Goal: Task Accomplishment & Management: Complete application form

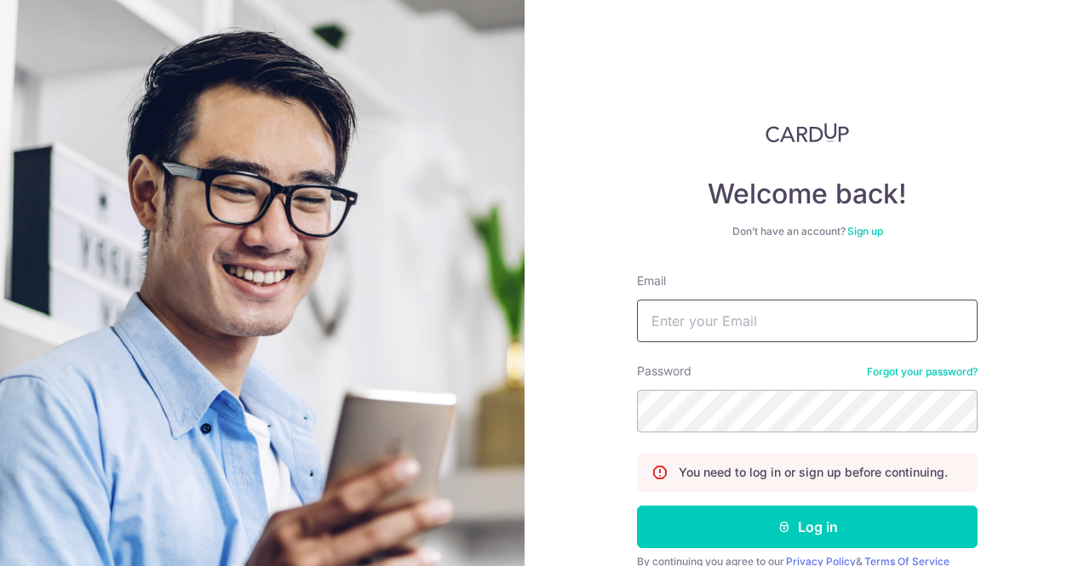
type input "[PERSON_NAME][EMAIL_ADDRESS][DOMAIN_NAME]"
click at [756, 513] on button "Log in" at bounding box center [807, 527] width 341 height 43
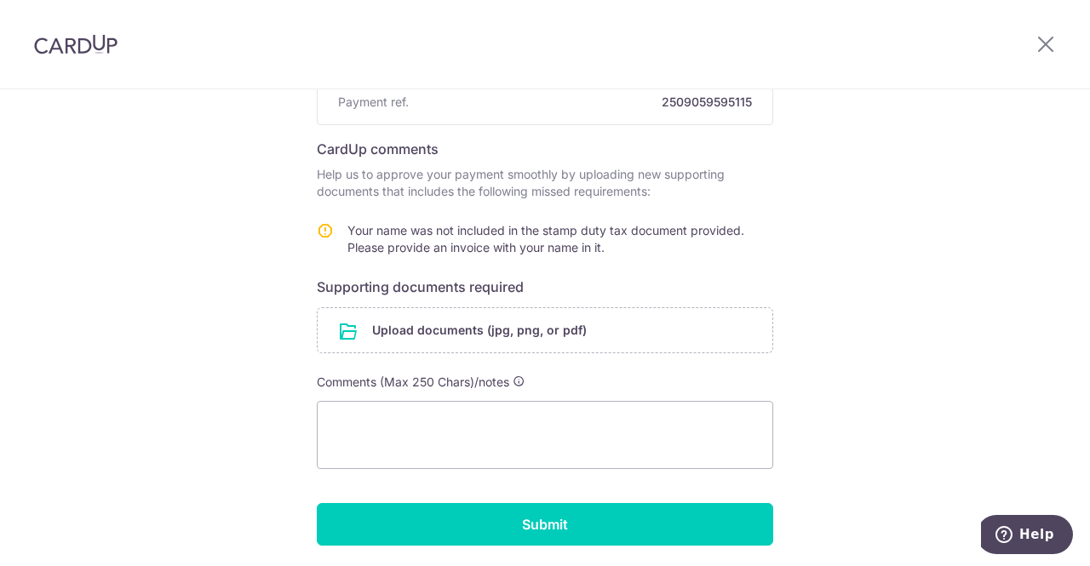
scroll to position [222, 0]
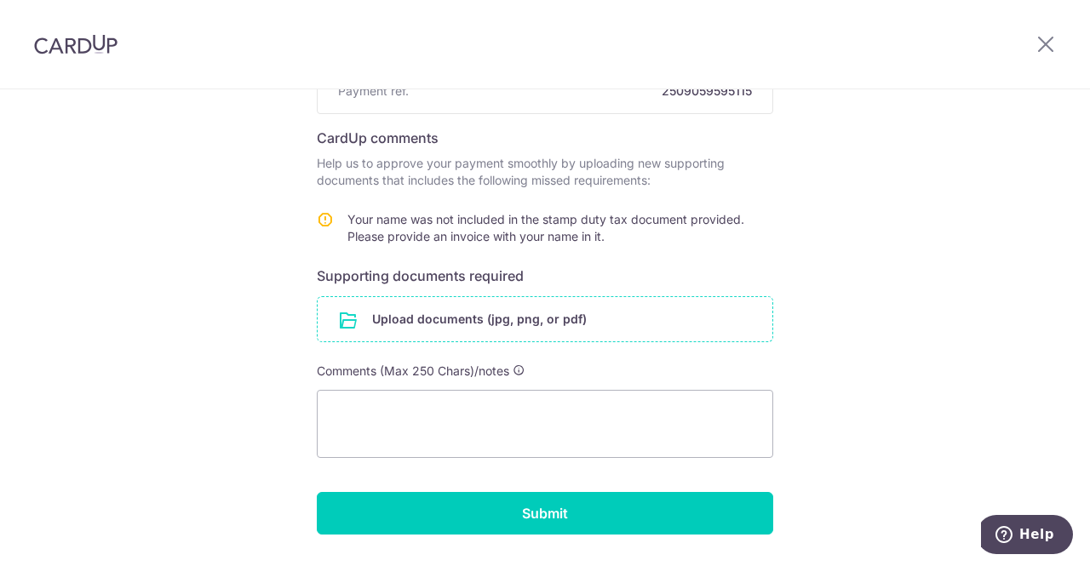
click at [587, 321] on input "file" at bounding box center [545, 319] width 455 height 44
click at [498, 331] on input "file" at bounding box center [545, 319] width 455 height 44
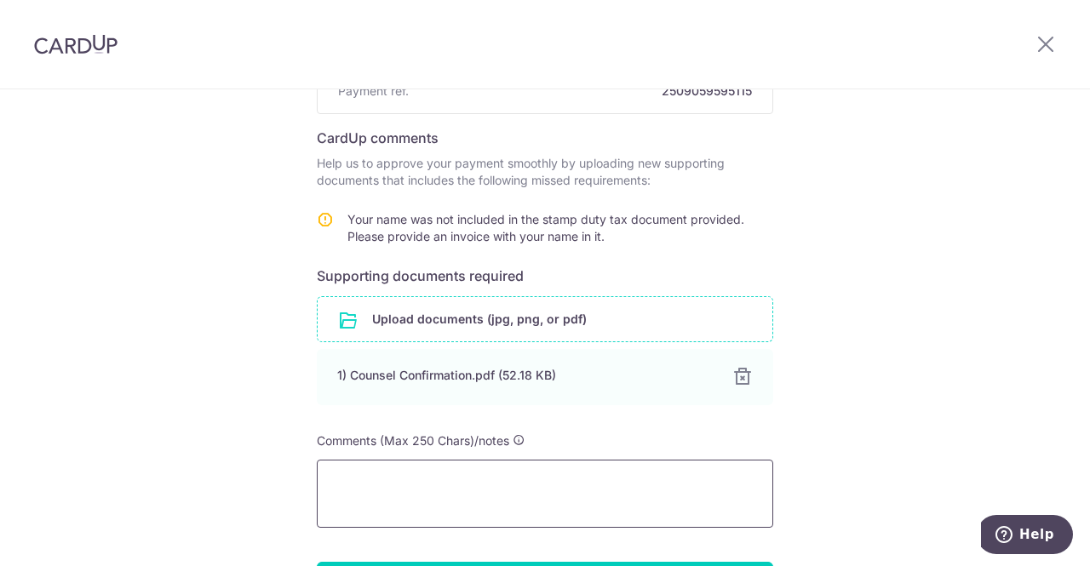
click at [382, 484] on textarea at bounding box center [545, 494] width 456 height 68
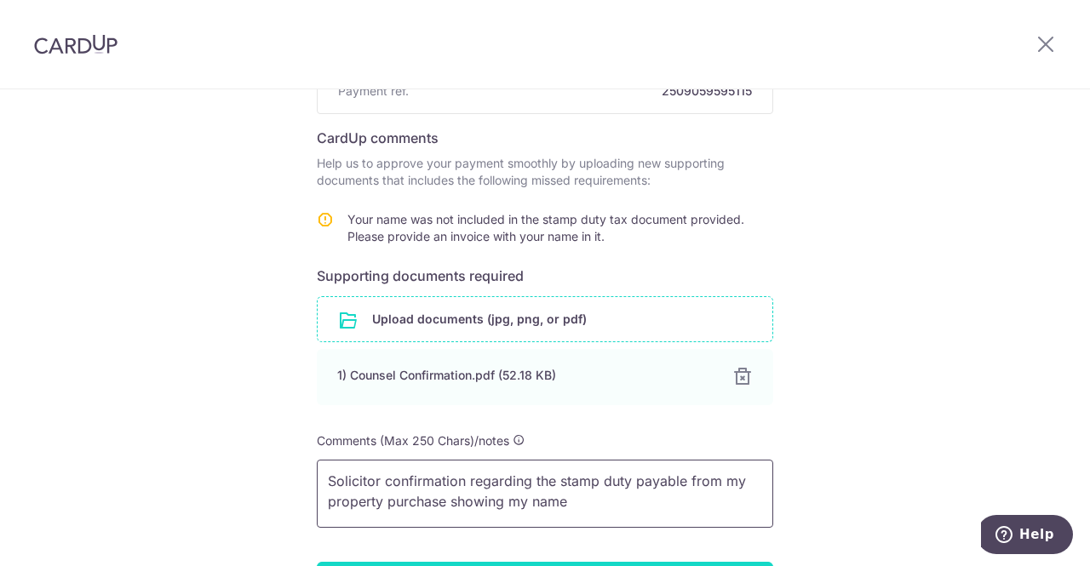
type textarea "Solicitor confirmation regarding the stamp duty payable from my property purcha…"
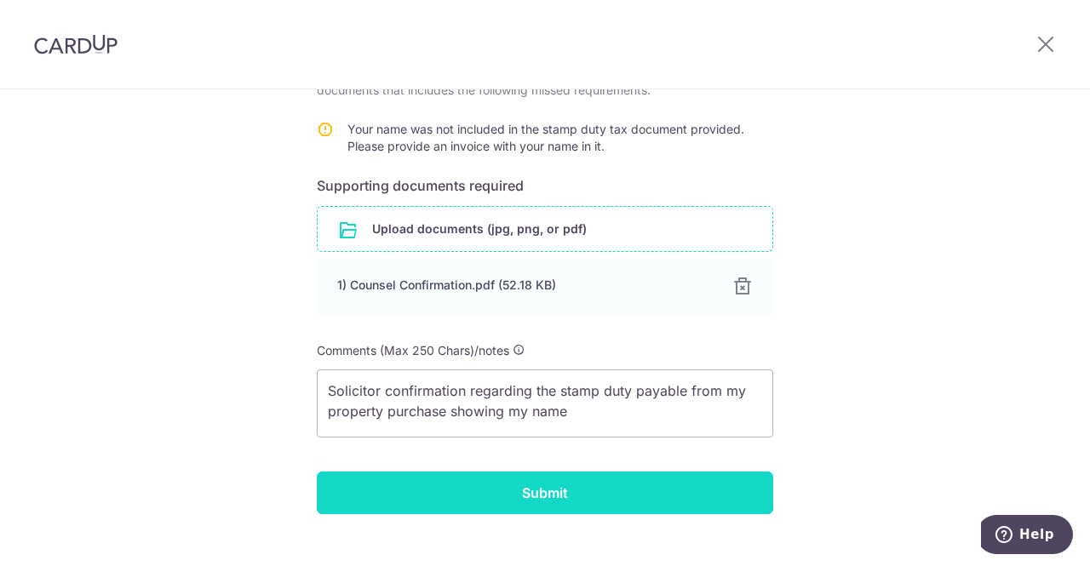
click at [540, 490] on input "Submit" at bounding box center [545, 493] width 456 height 43
